Goal: Task Accomplishment & Management: Manage account settings

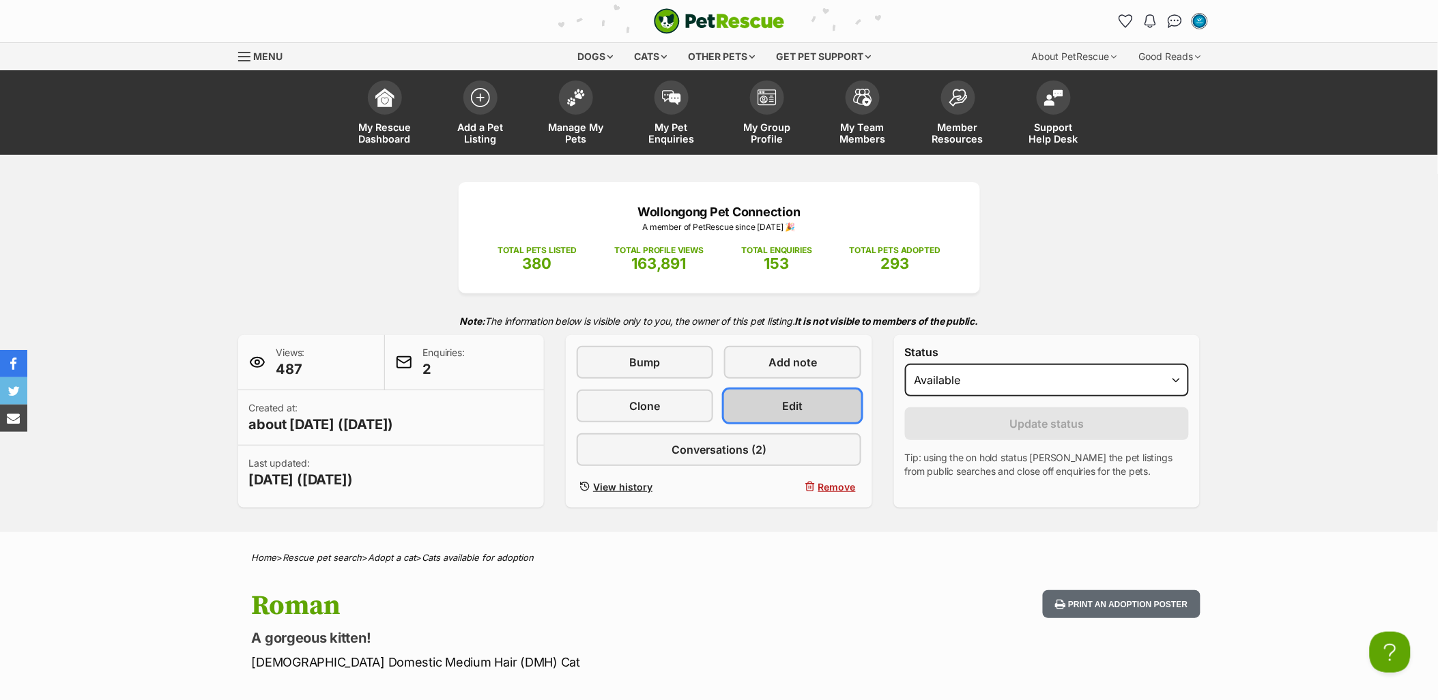
click at [802, 392] on link "Edit" at bounding box center [792, 406] width 137 height 33
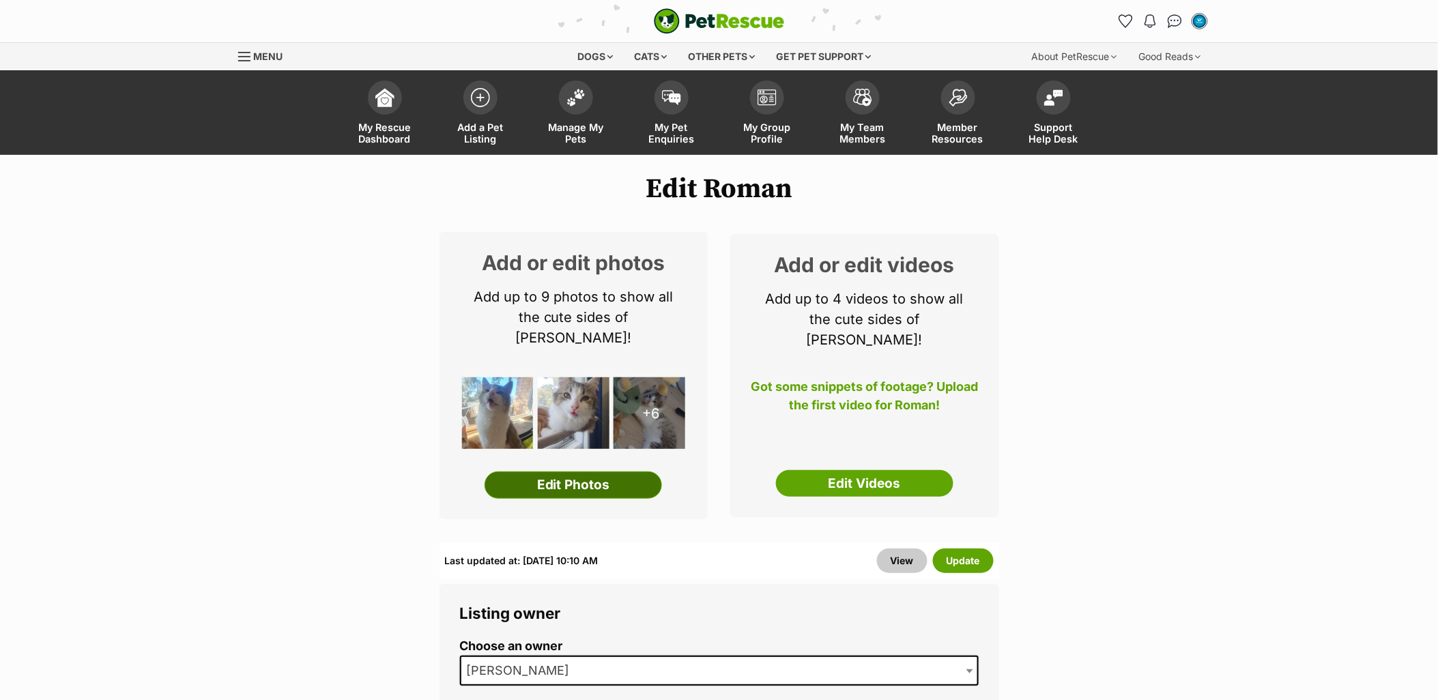
click at [589, 473] on link "Edit Photos" at bounding box center [573, 485] width 177 height 27
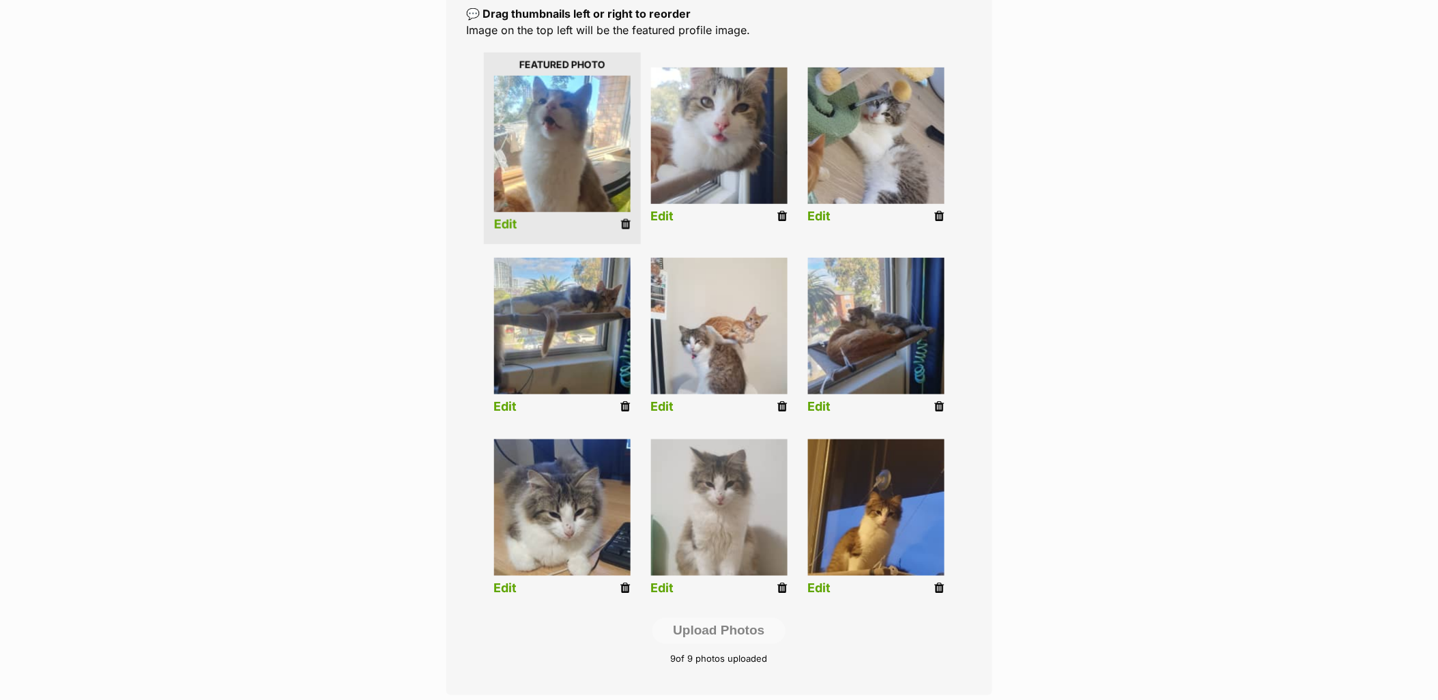
click at [622, 225] on icon at bounding box center [626, 224] width 10 height 12
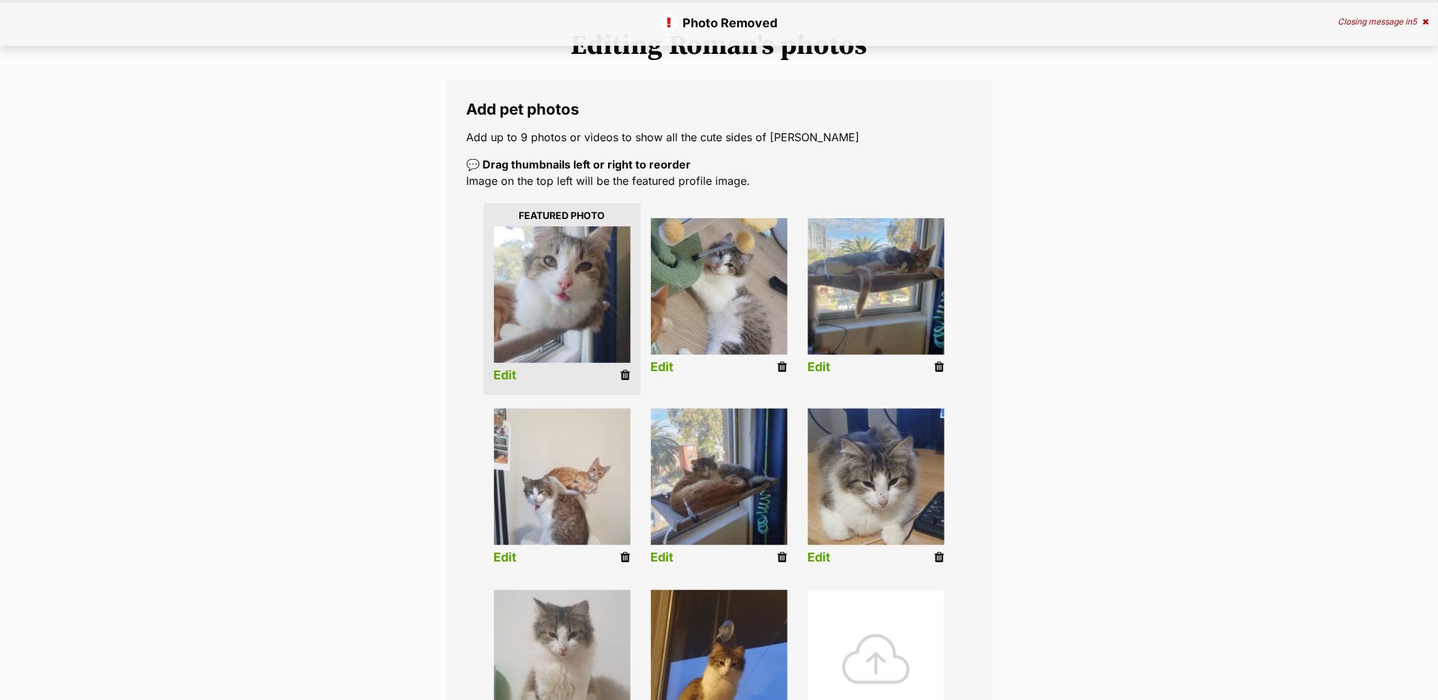
scroll to position [303, 0]
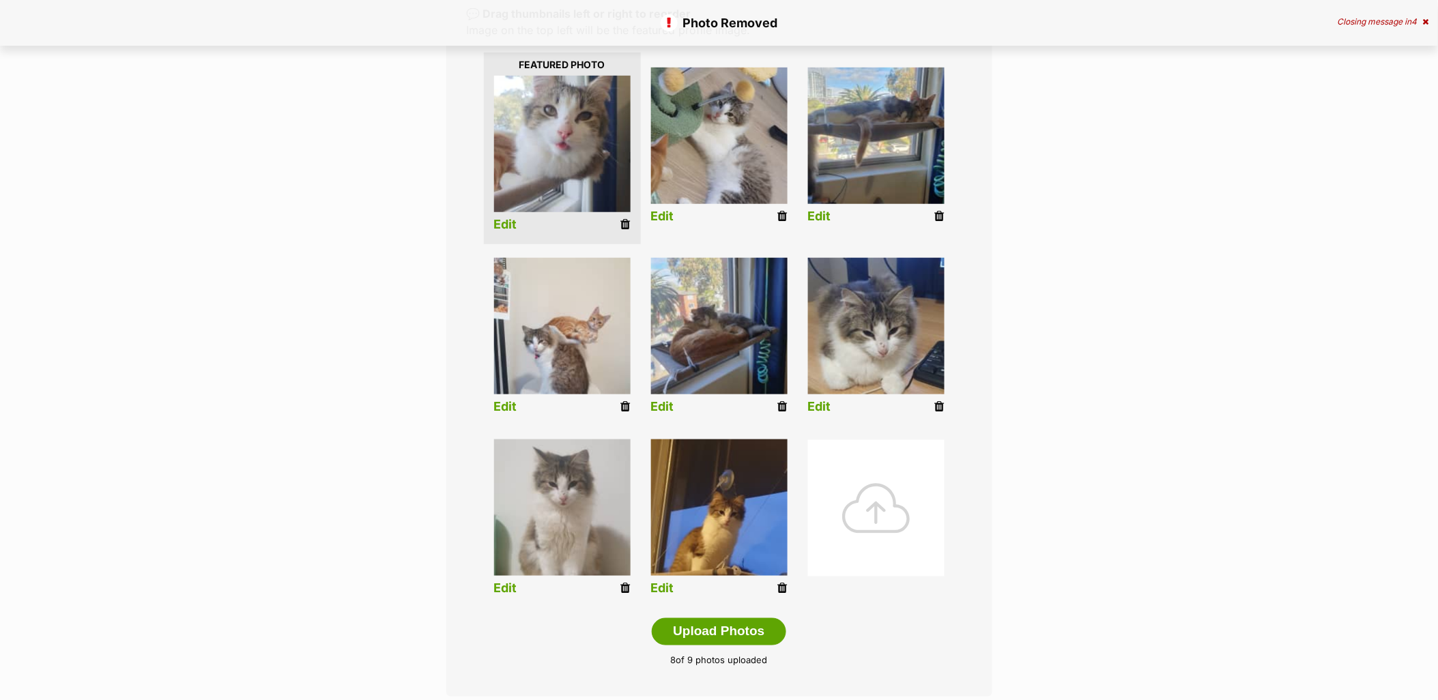
click at [625, 222] on icon at bounding box center [626, 224] width 10 height 12
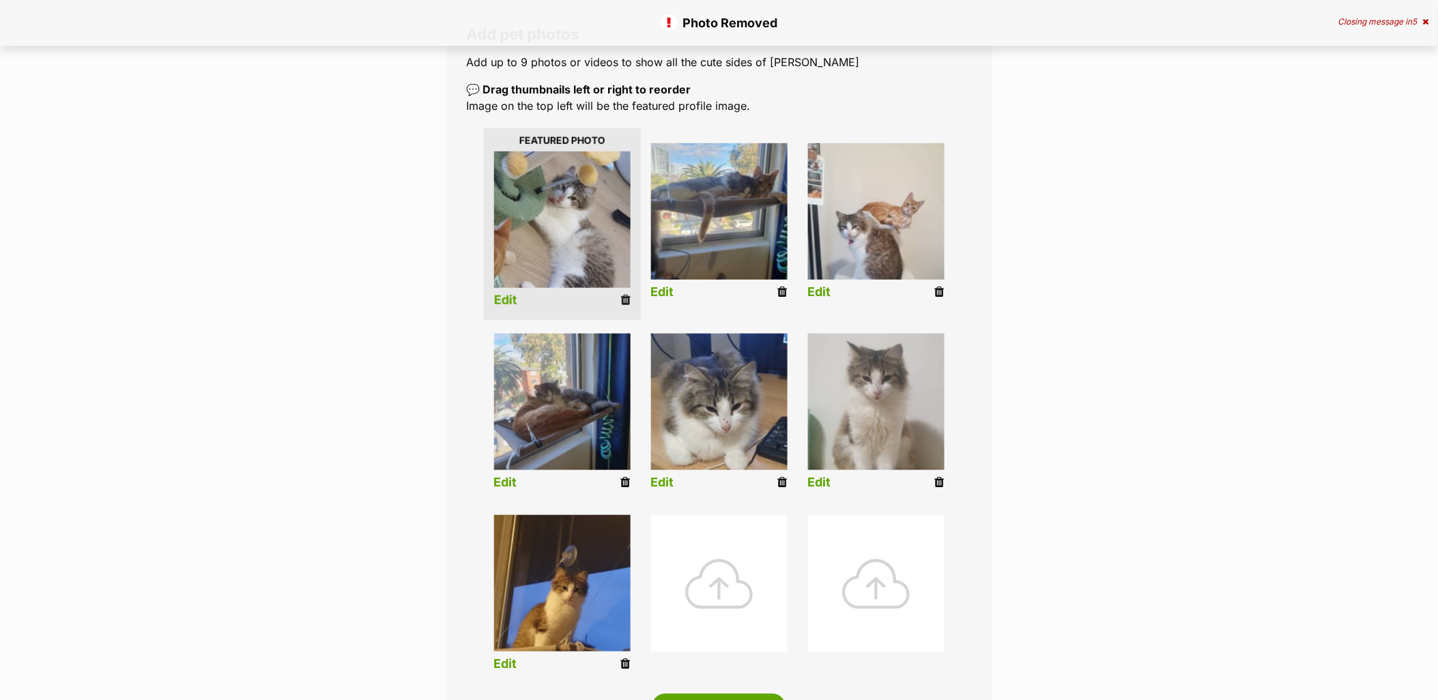
click at [622, 298] on icon at bounding box center [626, 300] width 10 height 12
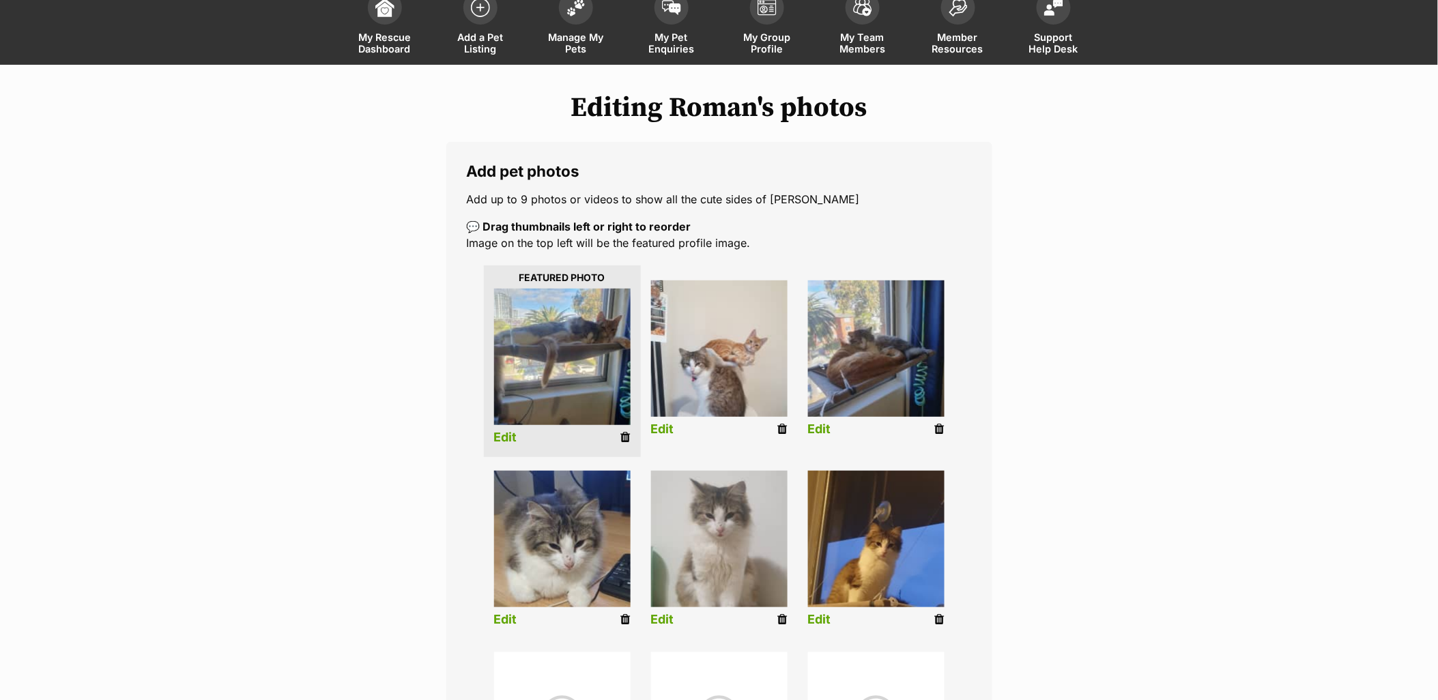
scroll to position [227, 0]
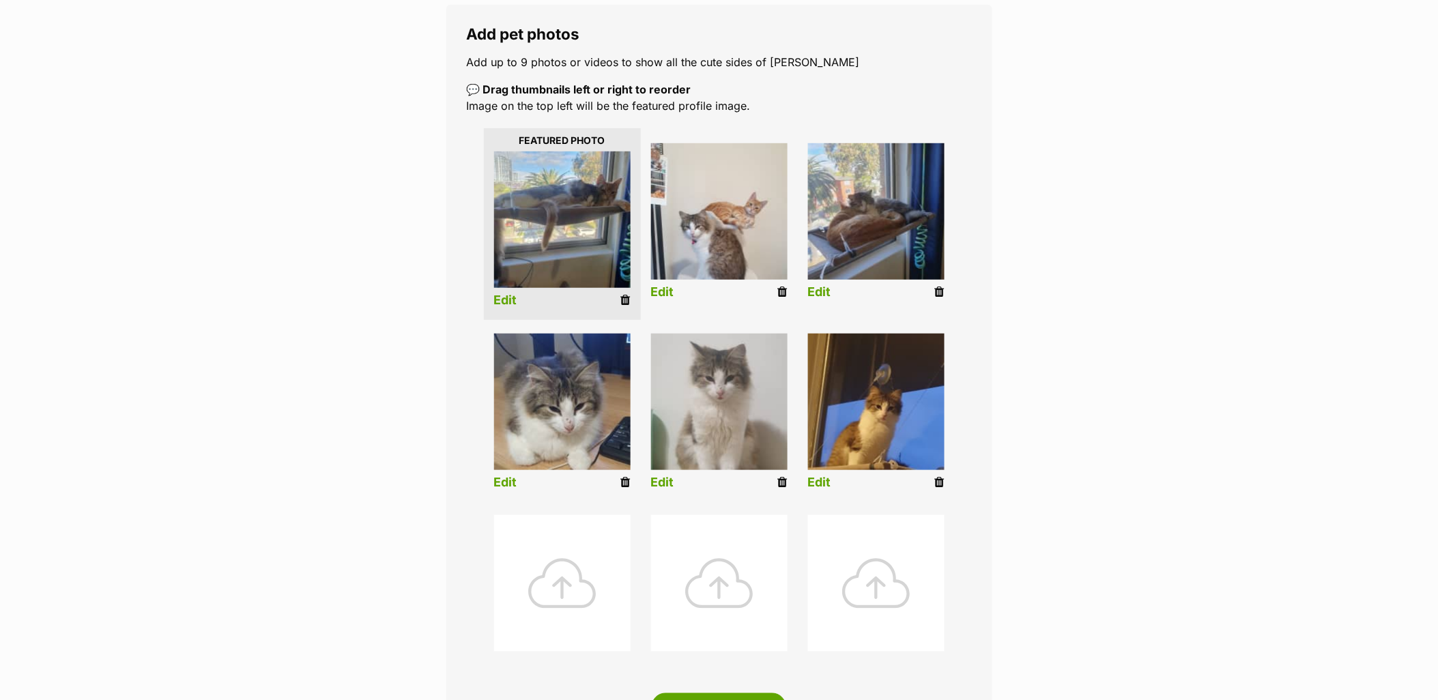
click at [939, 483] on icon at bounding box center [940, 482] width 10 height 12
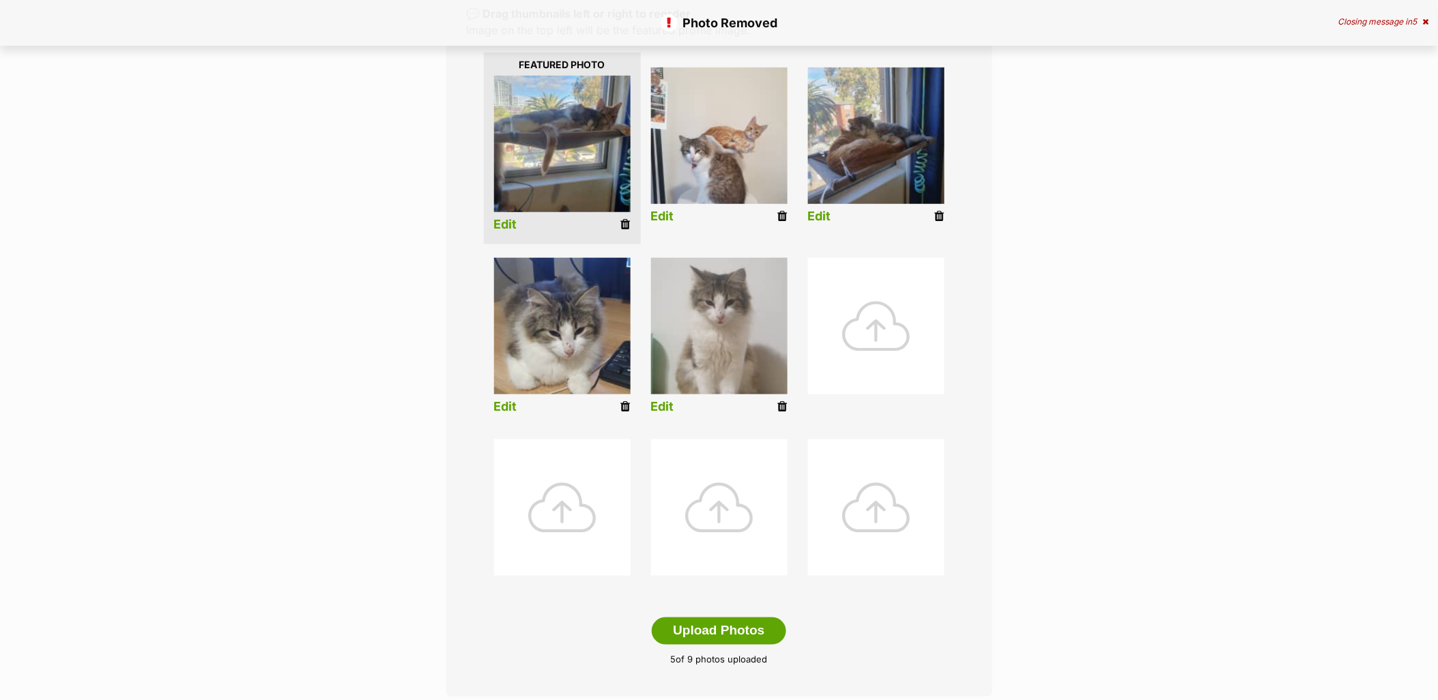
scroll to position [303, 0]
click at [625, 408] on icon at bounding box center [626, 407] width 10 height 12
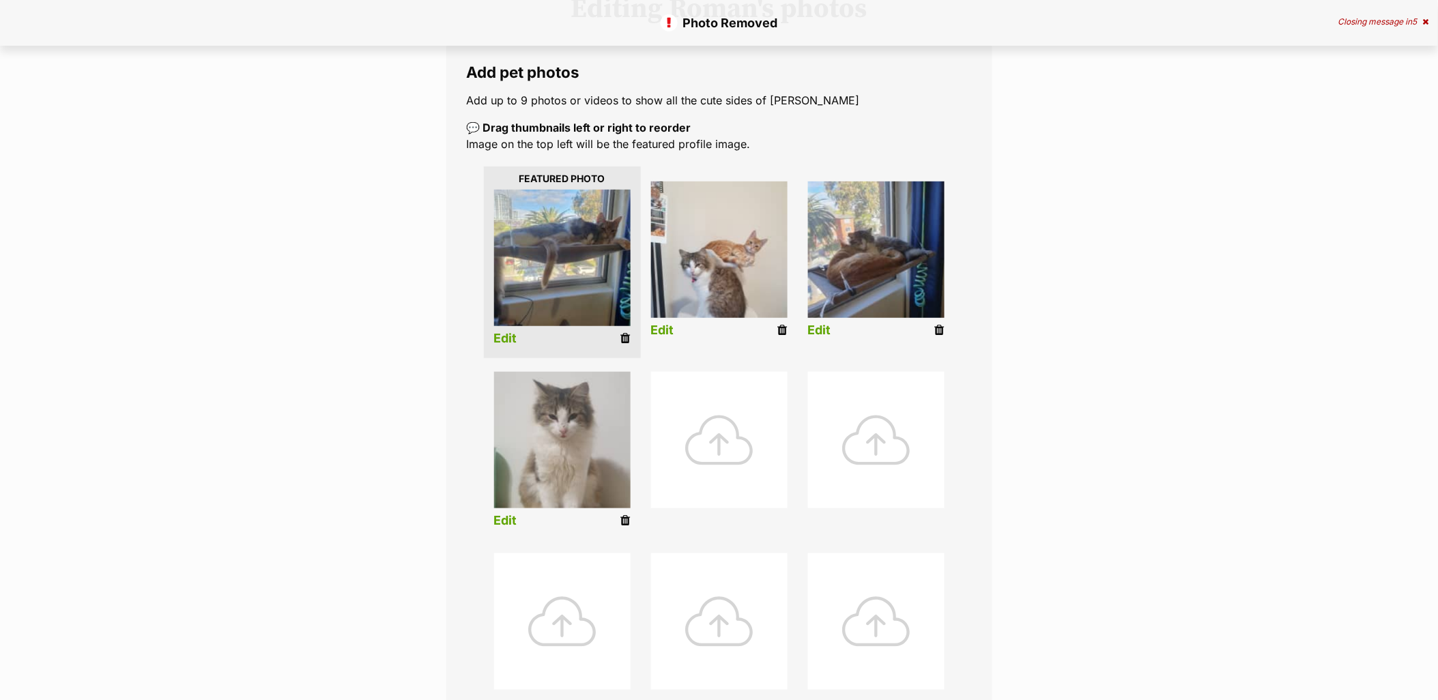
scroll to position [227, 0]
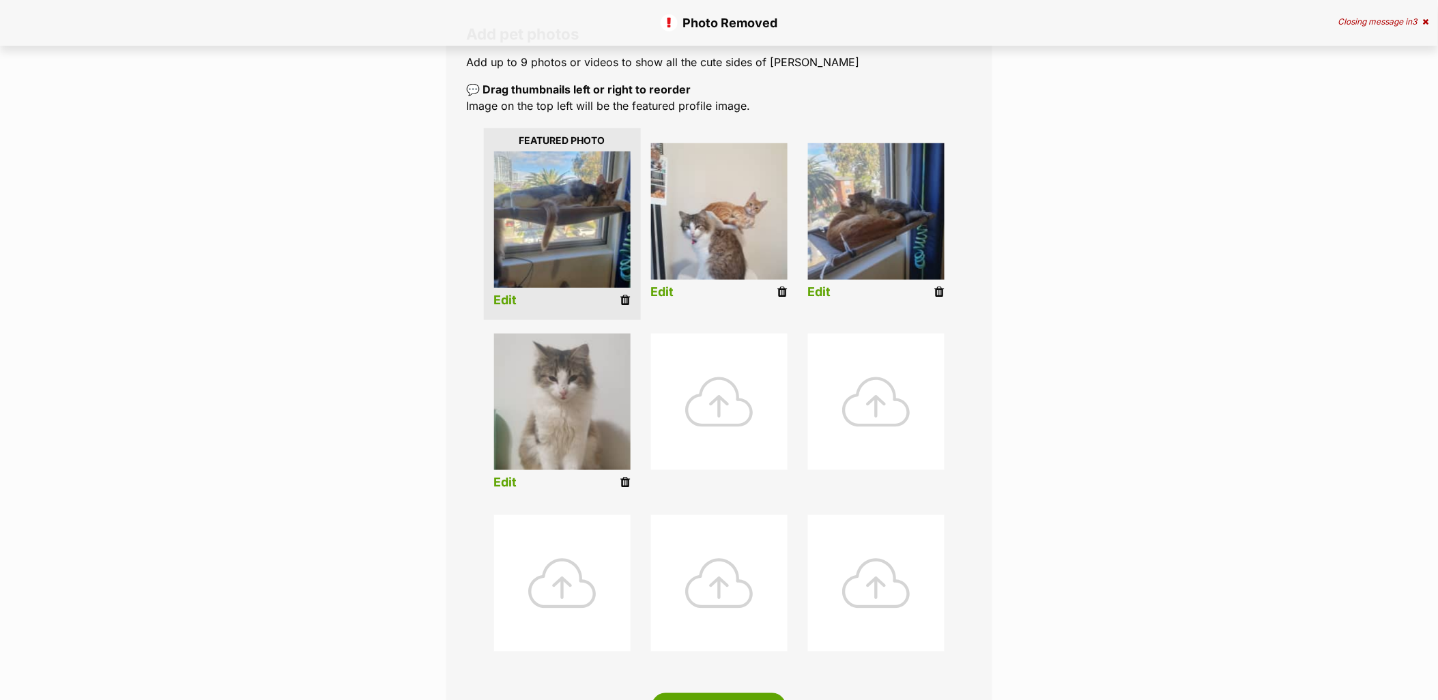
click at [733, 421] on div at bounding box center [719, 402] width 137 height 137
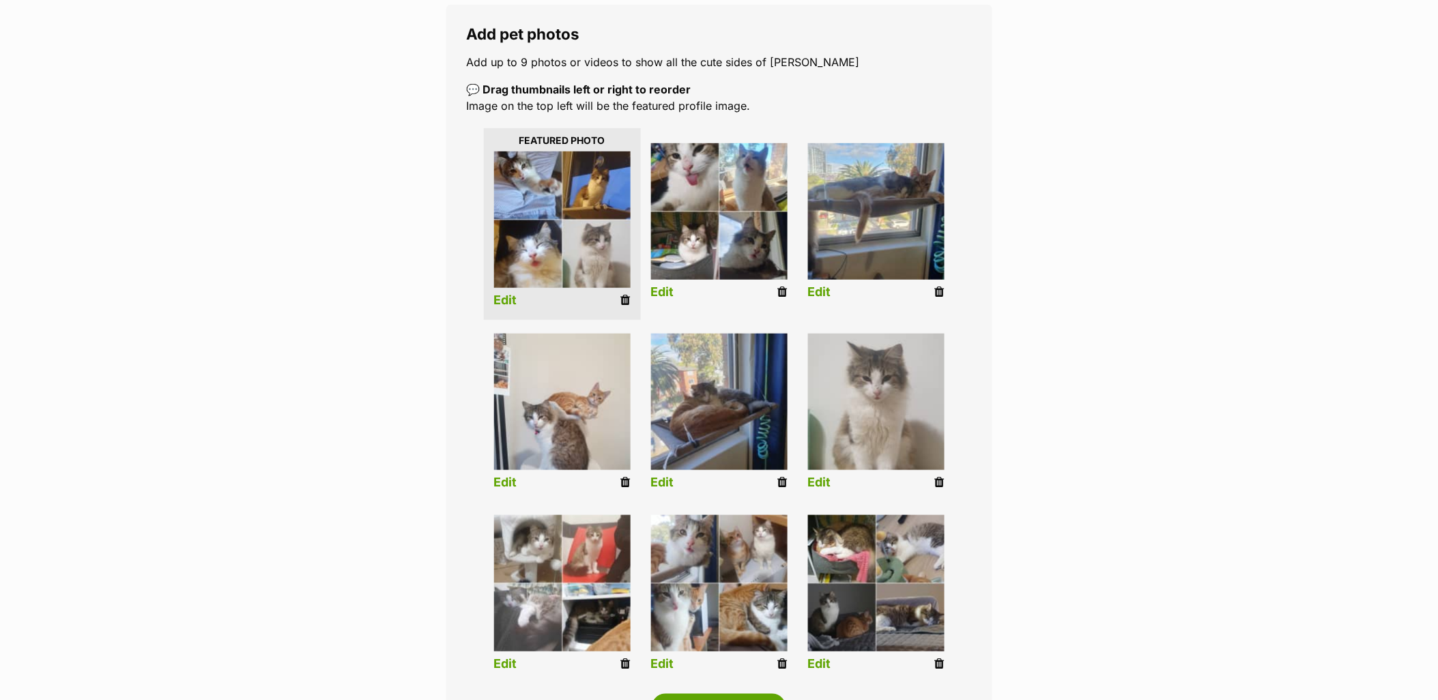
drag, startPoint x: 939, startPoint y: 483, endPoint x: 804, endPoint y: 38, distance: 464.2
click at [939, 483] on icon at bounding box center [940, 482] width 10 height 12
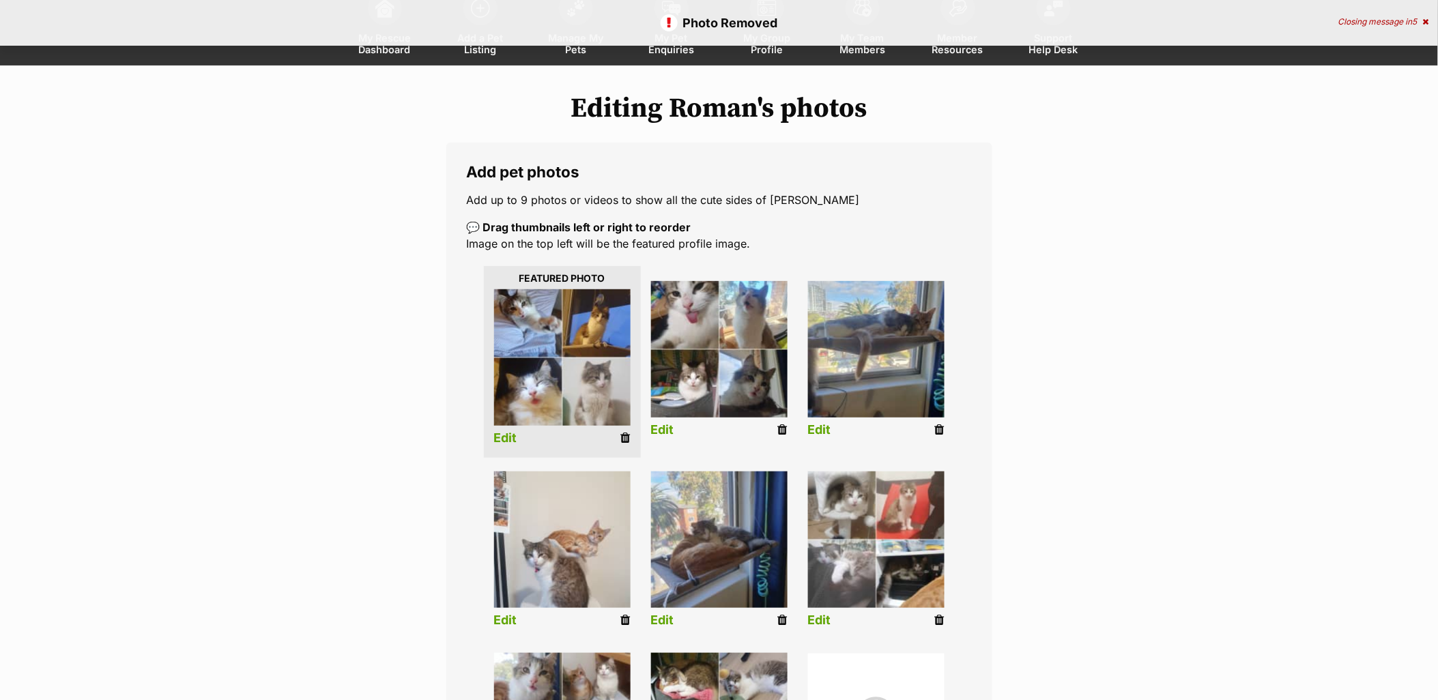
scroll to position [227, 0]
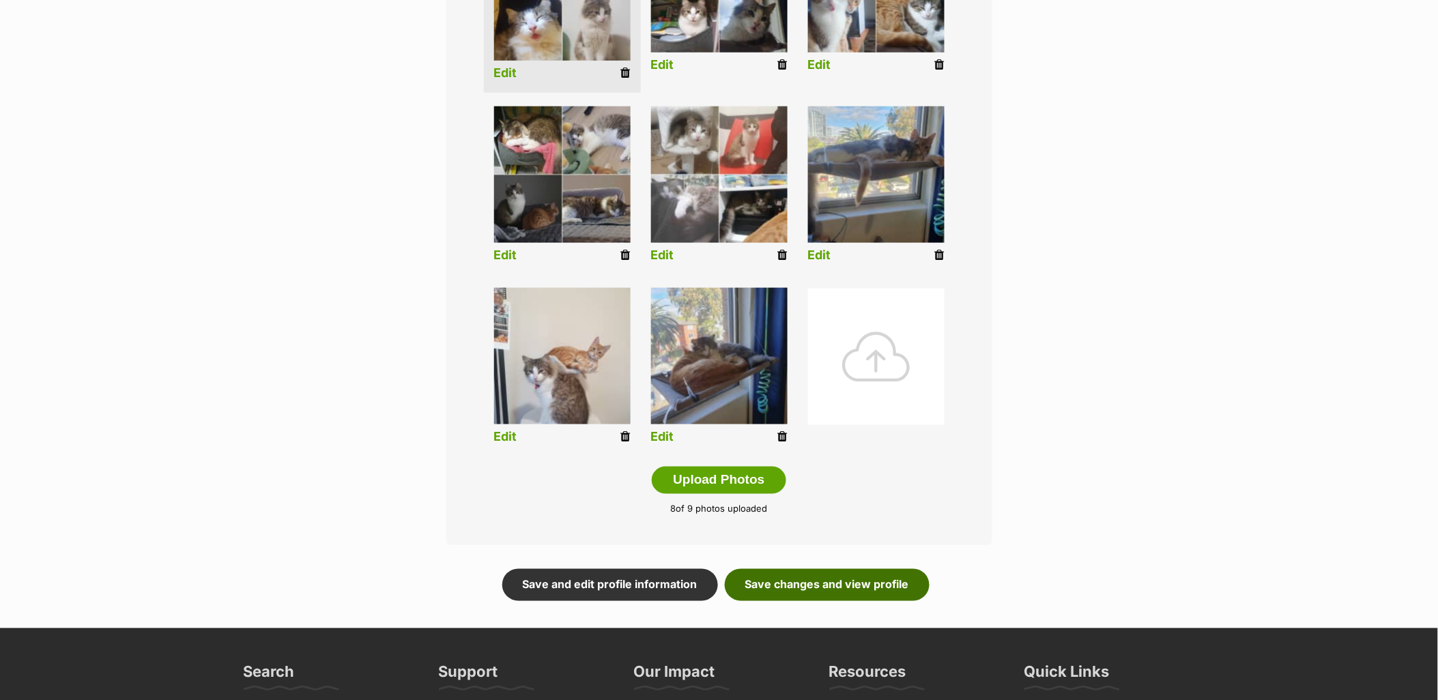
click at [855, 585] on link "Save changes and view profile" at bounding box center [827, 584] width 205 height 31
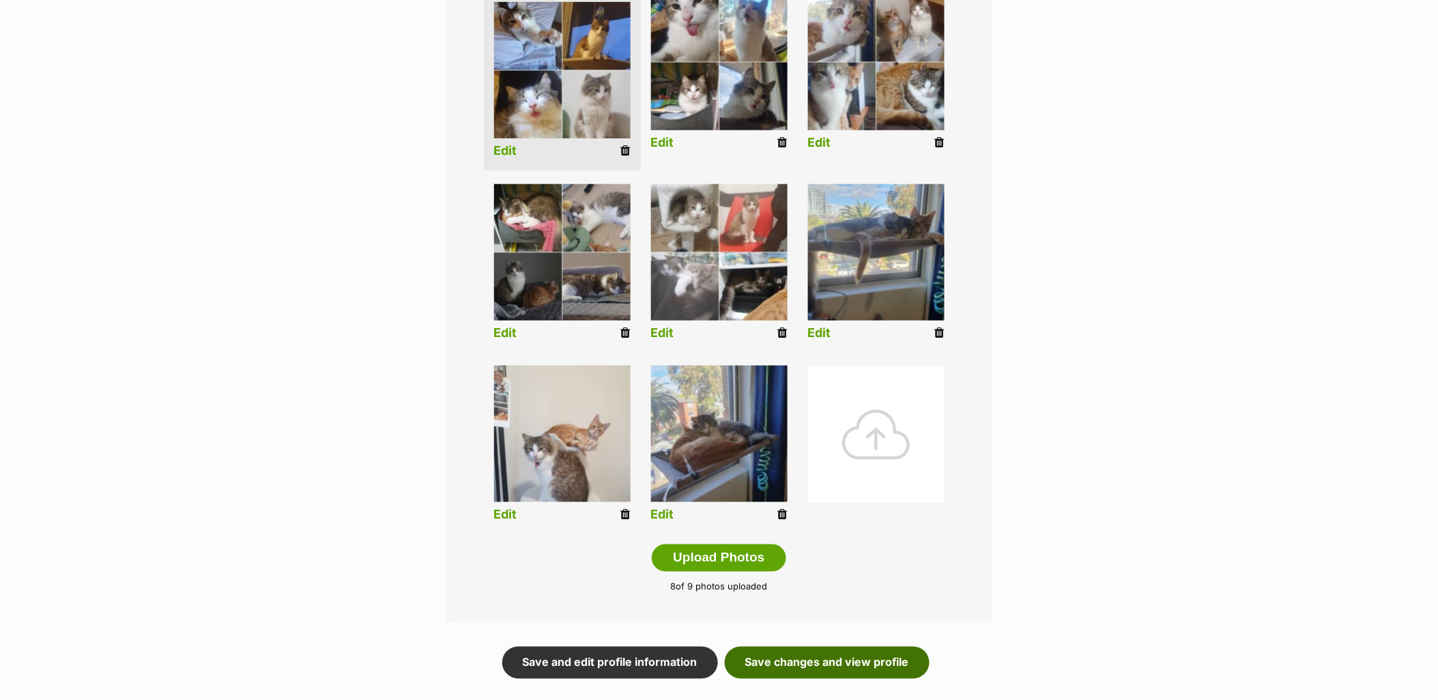
scroll to position [303, 0]
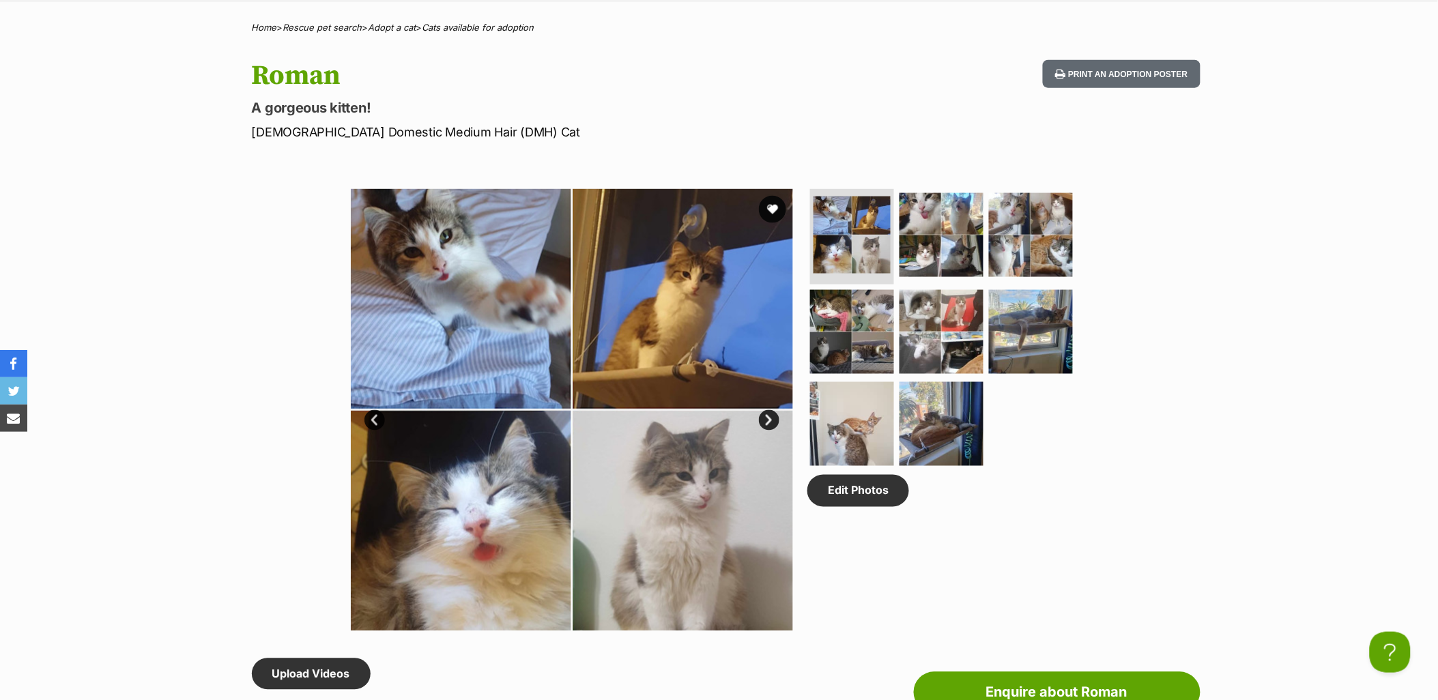
click at [775, 416] on link "Next" at bounding box center [769, 420] width 20 height 20
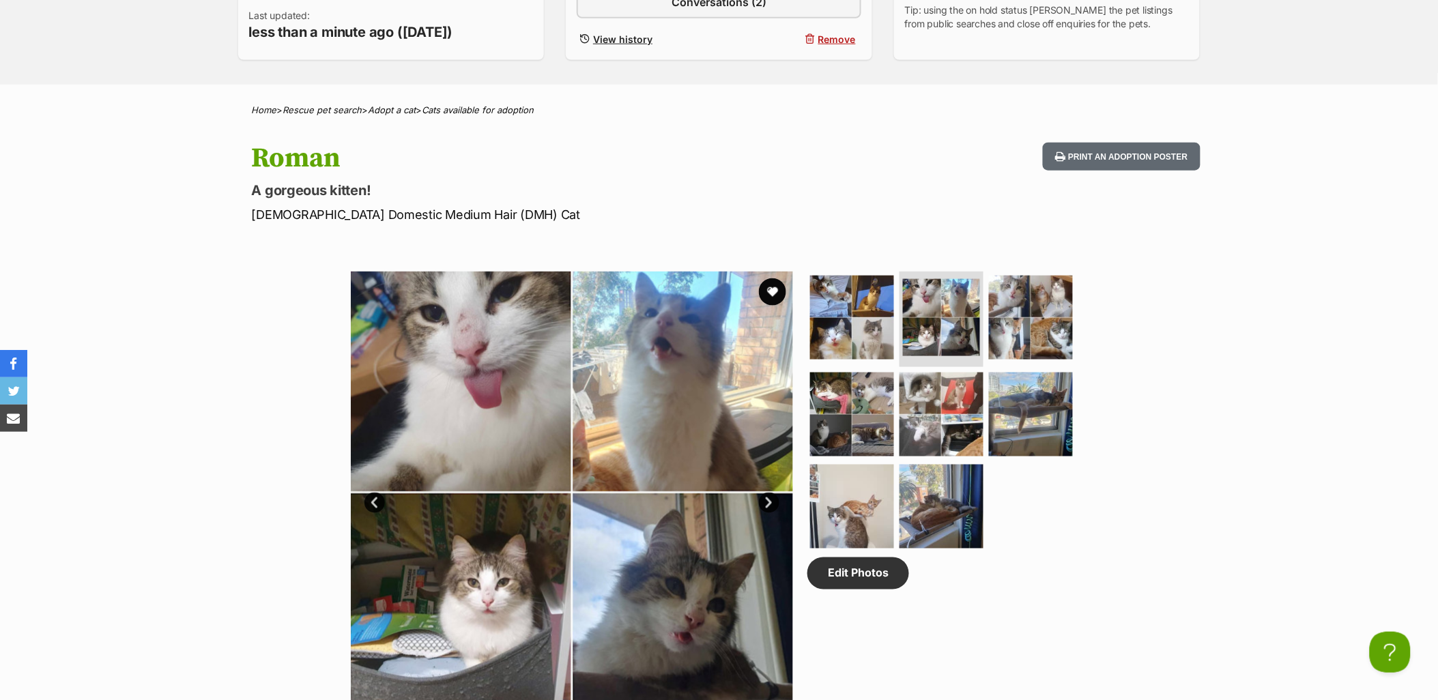
scroll to position [379, 0]
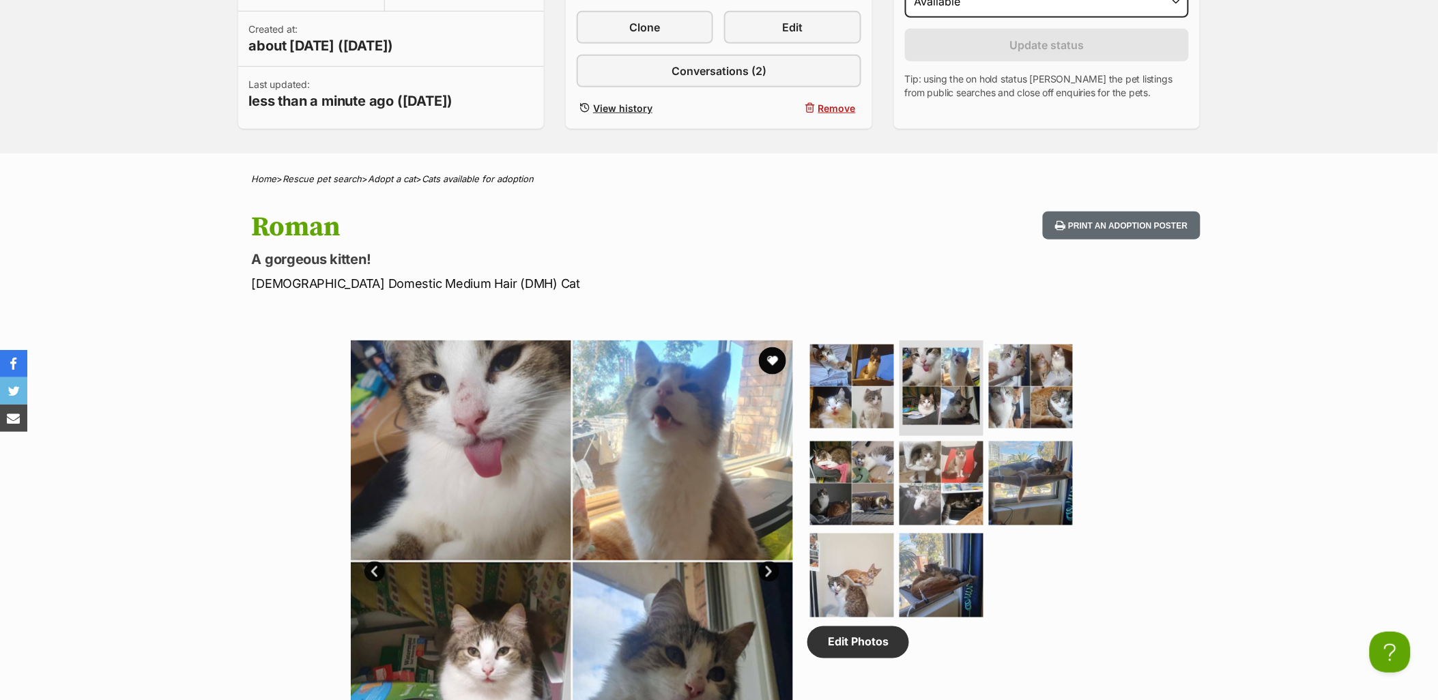
click at [747, 274] on p "Male Domestic Medium Hair (DMH) Cat" at bounding box center [540, 283] width 577 height 18
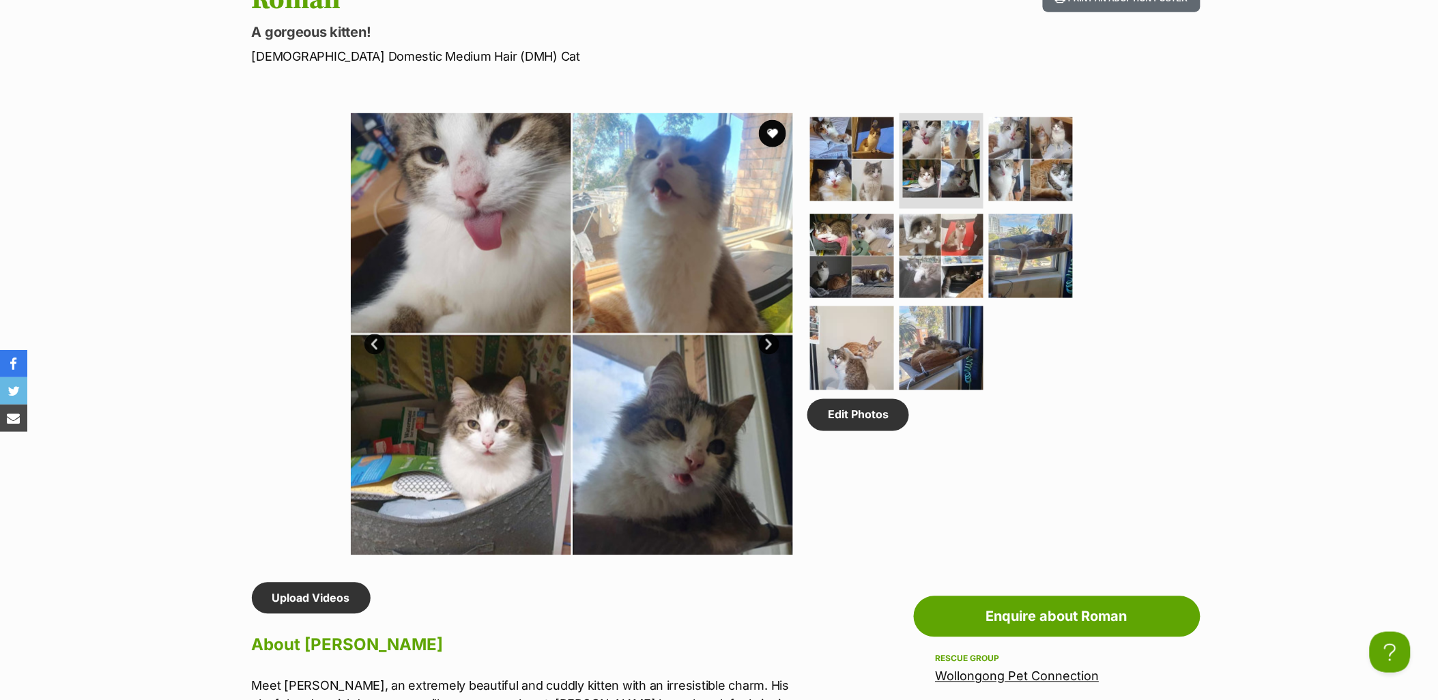
scroll to position [910, 0]
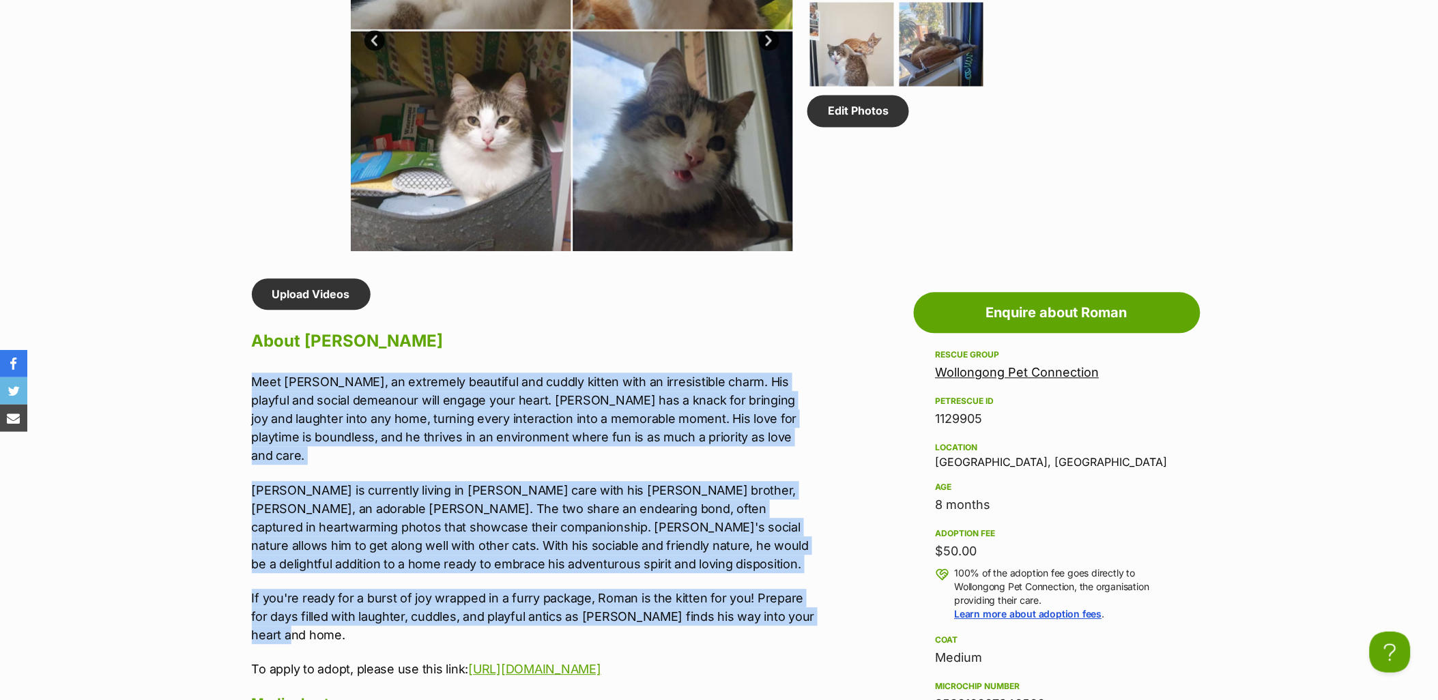
drag, startPoint x: 301, startPoint y: 621, endPoint x: 210, endPoint y: 376, distance: 261.6
click at [210, 376] on section "Wollongong Pet Connection A member of PetRescue since 2024 🎉 TOTAL PETS LISTED …" at bounding box center [719, 493] width 1438 height 2496
copy div "Meet Roman, an extremely beautiful and cuddly kitten with an irresistible charm…"
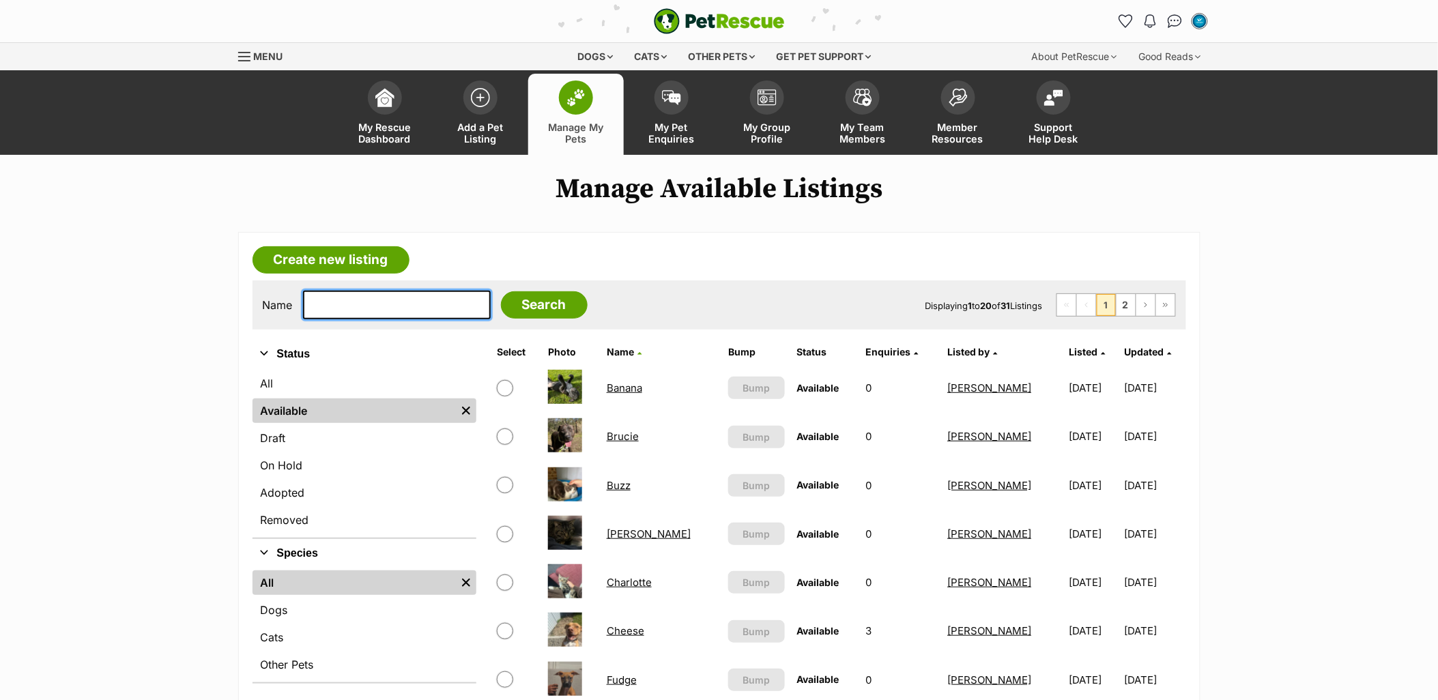
click at [349, 303] on input "text" at bounding box center [397, 305] width 188 height 29
type input "marm"
click at [501, 291] on input "Search" at bounding box center [544, 304] width 87 height 27
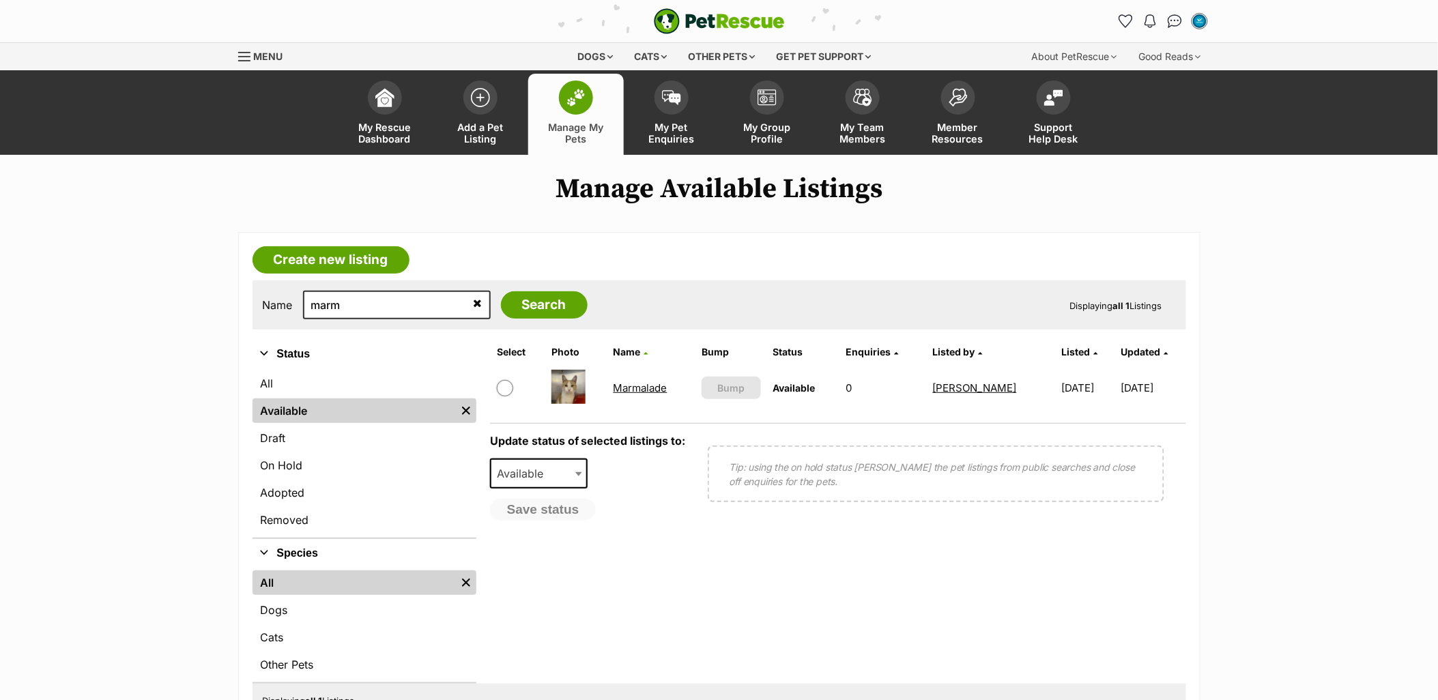
click at [508, 384] on input "checkbox" at bounding box center [505, 388] width 16 height 16
checkbox input "true"
click at [546, 466] on span "Available" at bounding box center [524, 473] width 66 height 19
select select "rehomed"
click at [560, 511] on button "Save status" at bounding box center [544, 510] width 108 height 23
